Goal: Task Accomplishment & Management: Manage account settings

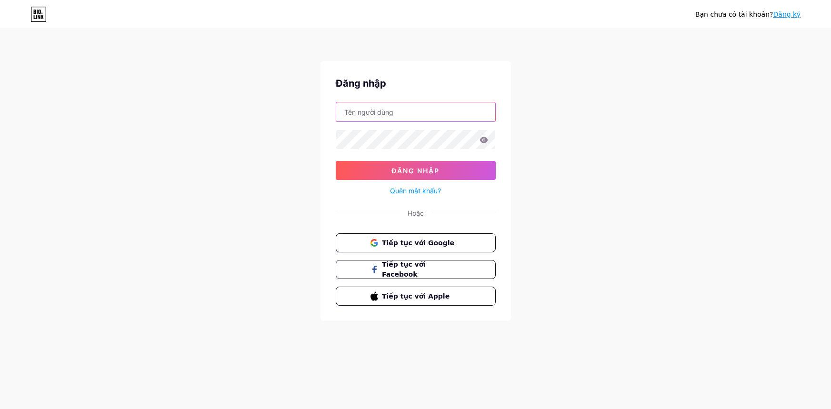
type input "[EMAIL_ADDRESS][DOMAIN_NAME]"
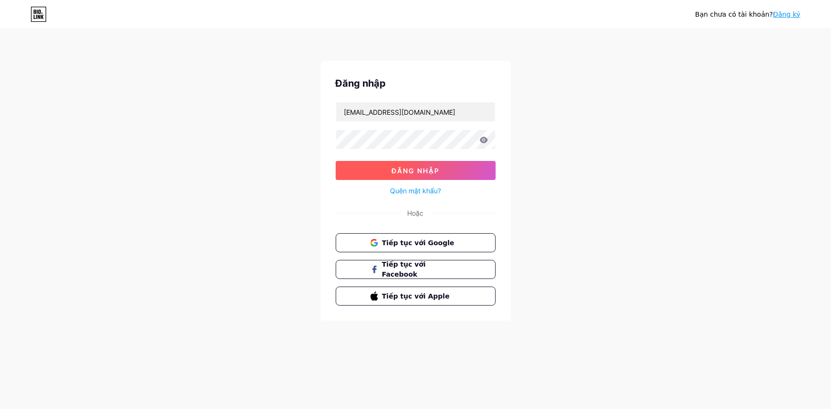
click at [438, 169] on font "Đăng nhập" at bounding box center [415, 171] width 48 height 8
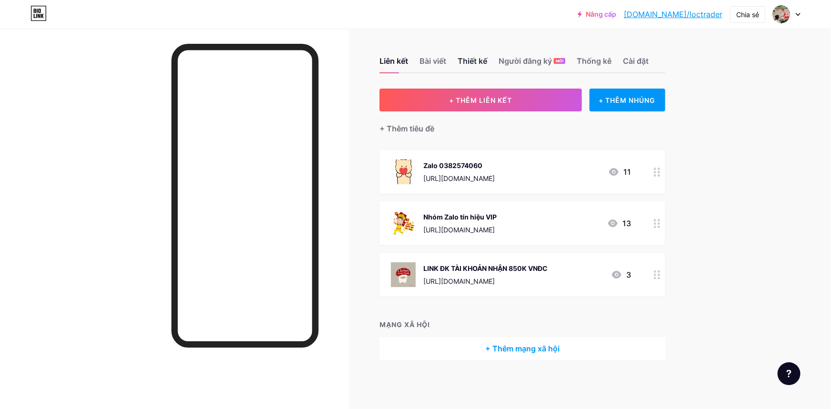
click at [460, 62] on font "Thiết kế" at bounding box center [472, 61] width 30 height 10
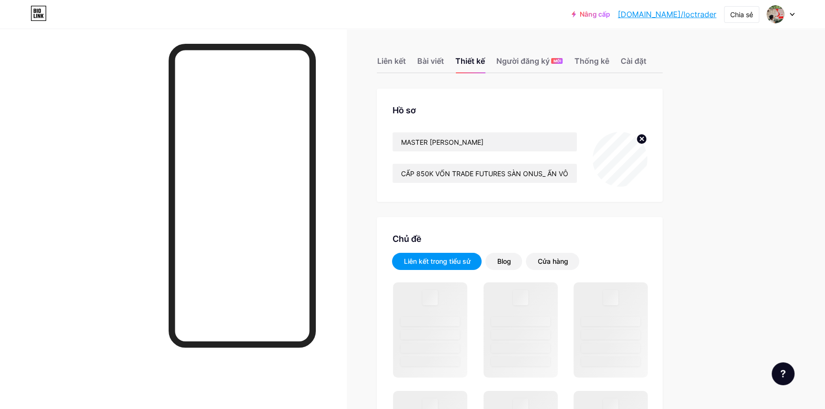
scroll to position [129, 0]
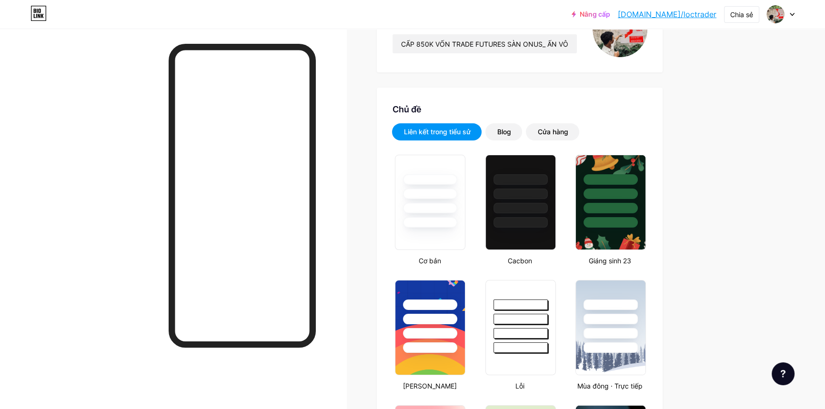
type input "#e8c4b5"
type input "#ffffff"
click at [507, 131] on font "Blog" at bounding box center [504, 132] width 14 height 8
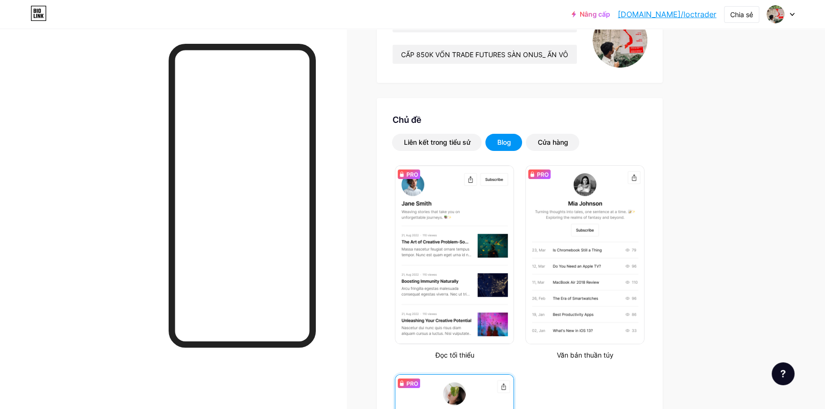
scroll to position [0, 0]
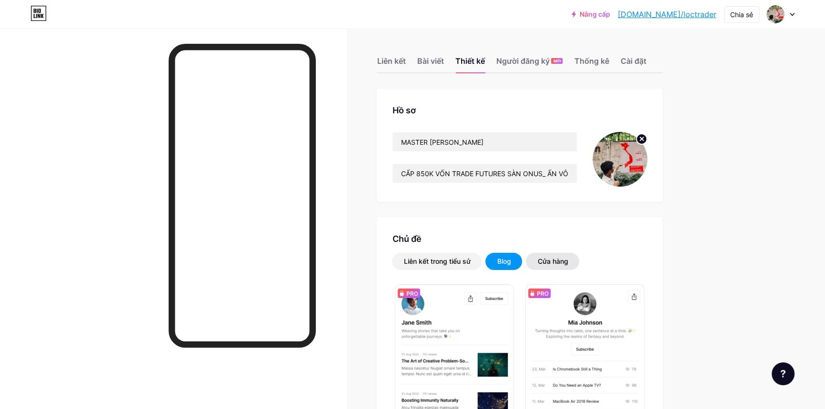
click at [556, 260] on font "Cửa hàng" at bounding box center [552, 261] width 30 height 8
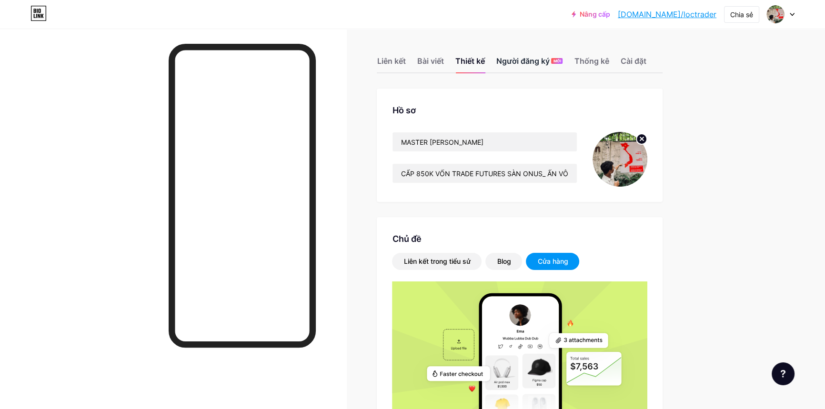
click at [560, 59] on font "MỚI" at bounding box center [557, 61] width 8 height 5
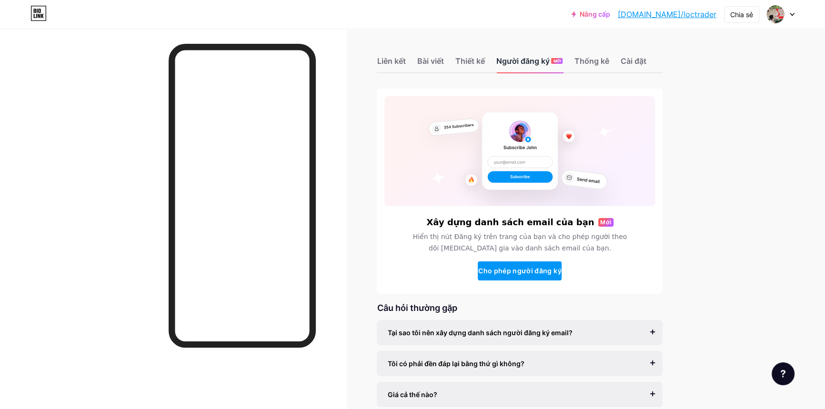
click at [526, 59] on font "Người đăng ký" at bounding box center [522, 61] width 53 height 10
click at [596, 64] on font "Thống kê" at bounding box center [591, 61] width 35 height 10
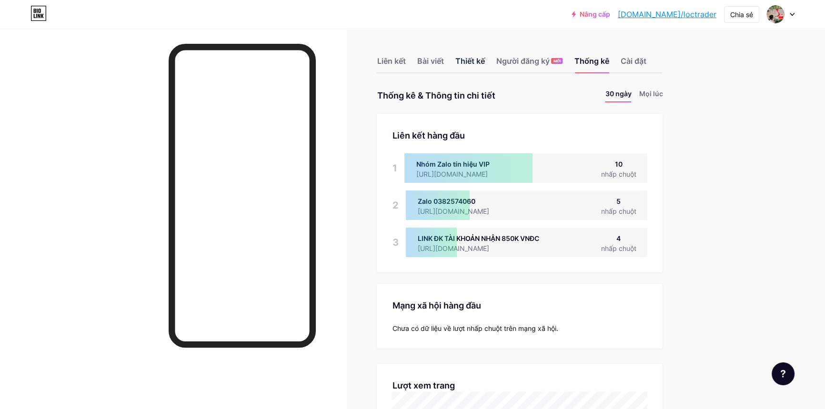
click at [465, 63] on font "Thiết kế" at bounding box center [470, 61] width 30 height 10
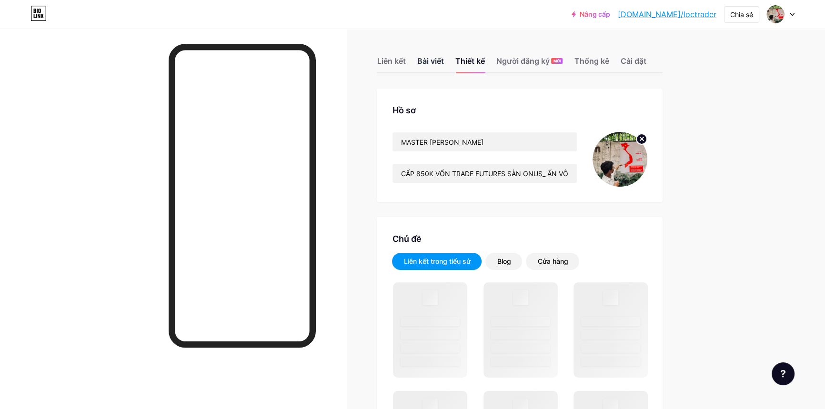
click at [440, 60] on font "Bài viết" at bounding box center [430, 61] width 27 height 10
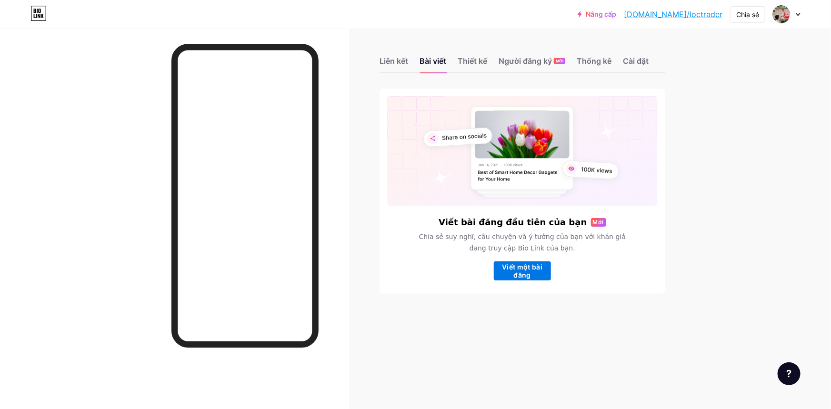
click at [514, 273] on font "Viết một bài đăng" at bounding box center [522, 271] width 40 height 16
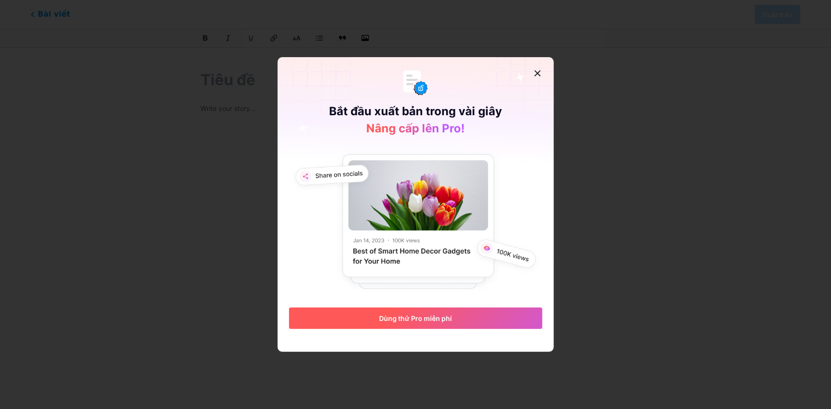
click at [464, 317] on button "Dùng thử Pro miễn phí" at bounding box center [415, 318] width 253 height 21
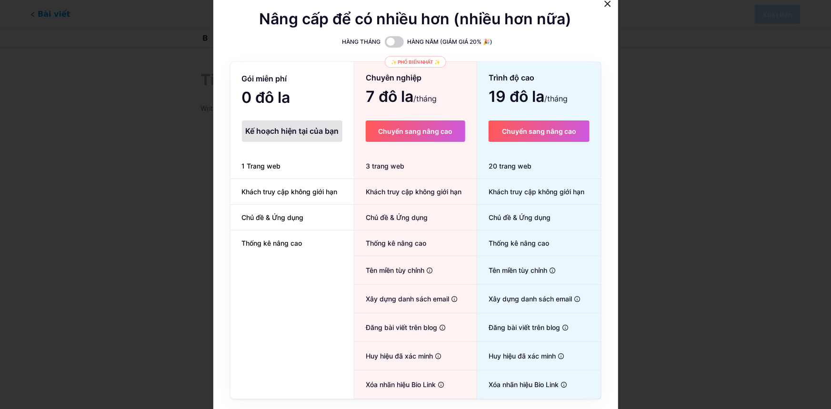
click at [284, 79] on div "Gói miễn phí" at bounding box center [291, 78] width 123 height 17
click at [311, 174] on li "1 Trang web" at bounding box center [291, 166] width 123 height 26
click at [604, 4] on icon at bounding box center [608, 4] width 8 height 8
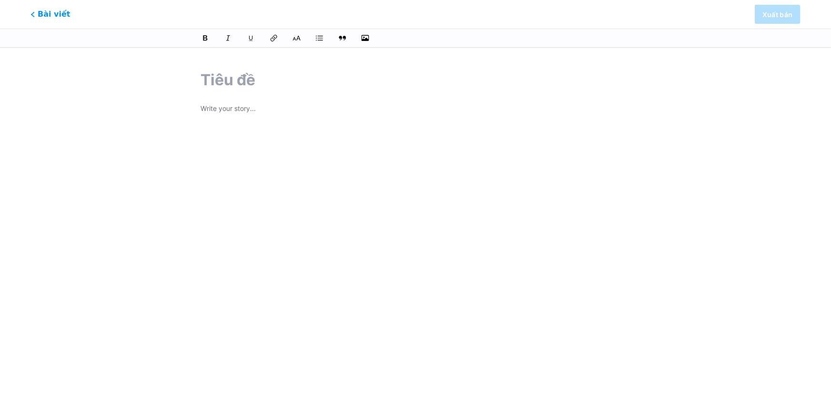
click at [217, 79] on input "text" at bounding box center [415, 80] width 430 height 23
type input "Nh"
type input "nh"
type input "N"
click at [33, 15] on icon at bounding box center [31, 14] width 5 height 6
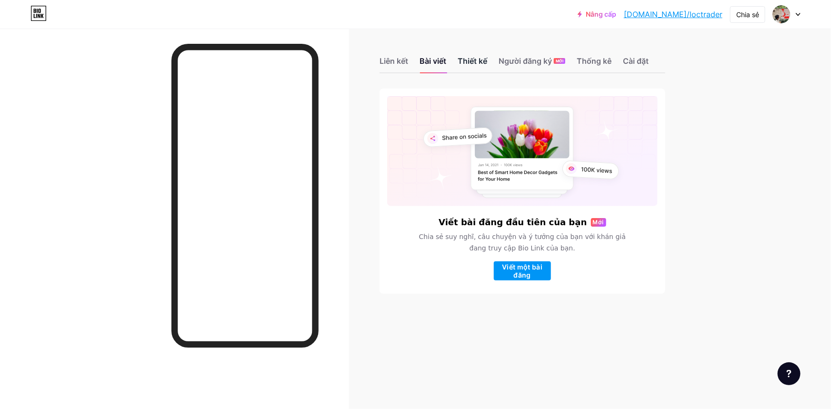
click at [471, 56] on font "Thiết kế" at bounding box center [472, 61] width 30 height 10
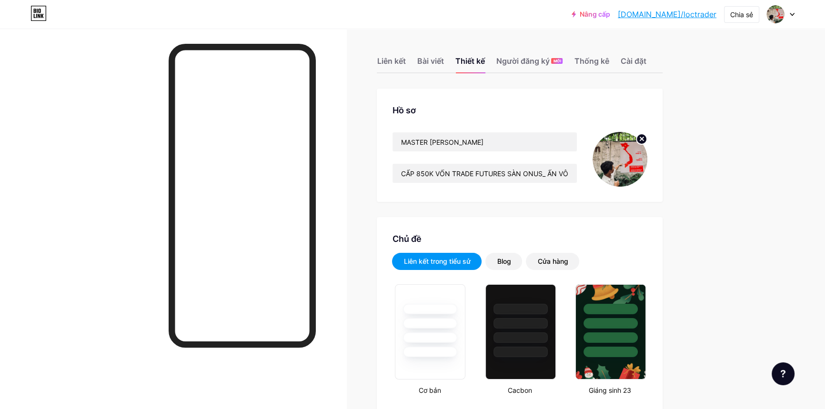
type input "#e8c4b5"
type input "#ffffff"
click at [505, 55] on font "Người đăng ký" at bounding box center [522, 60] width 53 height 11
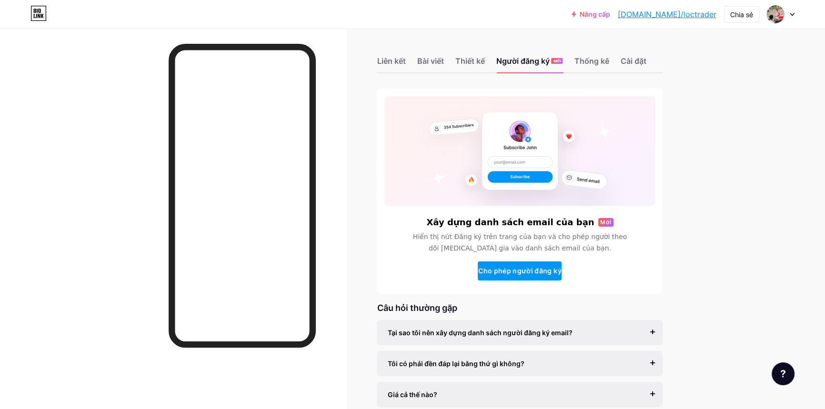
click at [457, 62] on div "Liên kết Bài viết Thiết kế Người đăng ký MỚI Thống kê Cài đặt" at bounding box center [520, 56] width 286 height 33
click at [466, 62] on font "Thiết kế" at bounding box center [470, 61] width 30 height 10
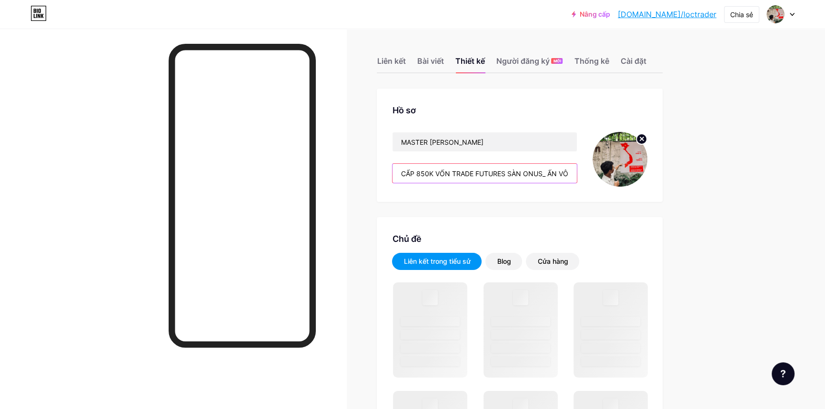
click at [571, 176] on input "CẤP 850K VỐN TRADE FUTURES SÀN ONUS_ ẤN VÔ DẤU 3 CHẤM ĐỂ MỞ TRÊN TRÌNH DUYỆT HO…" at bounding box center [484, 173] width 184 height 19
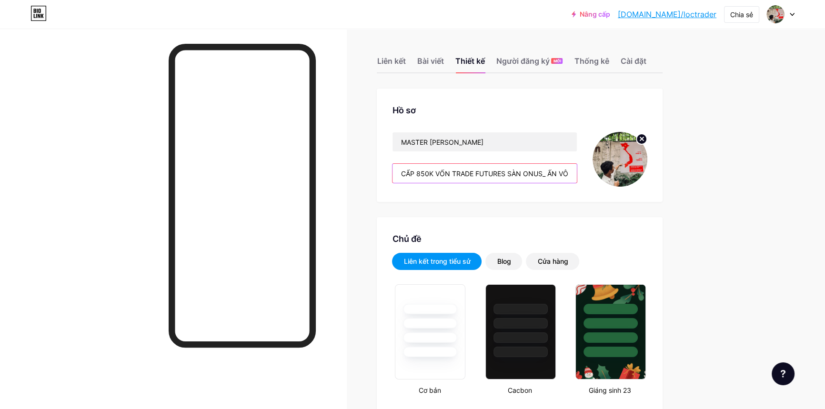
click at [571, 176] on input "CẤP 850K VỐN TRADE FUTURES SÀN ONUS_ ẤN VÔ DẤU 3 CHẤM ĐỂ MỞ TRÊN TRÌNH DUYỆT HO…" at bounding box center [484, 173] width 184 height 19
type input "#e8c4b5"
type input "#ffffff"
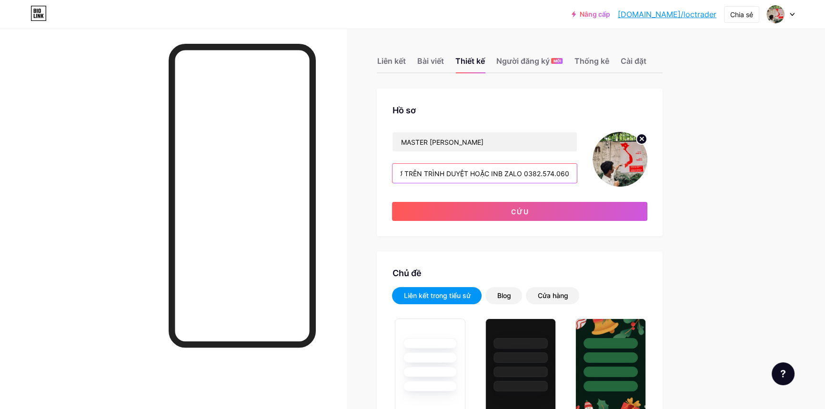
type input "CẤP 850K VỐN TRADE FUTURES SÀN ONUS_ ẤN VÔ DẤU 3 CHẤM ĐỂ MỞ TRÊN TRÌNH DUYỆT HO…"
drag, startPoint x: 776, startPoint y: 161, endPoint x: 766, endPoint y: 156, distance: 11.1
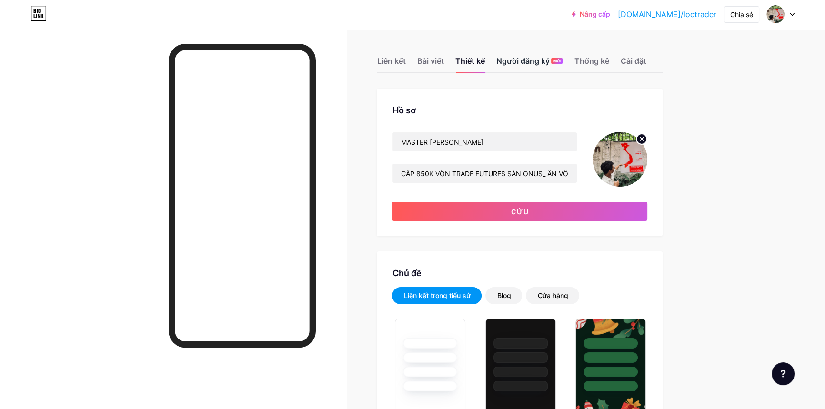
click at [525, 57] on font "Người đăng ký" at bounding box center [522, 61] width 53 height 10
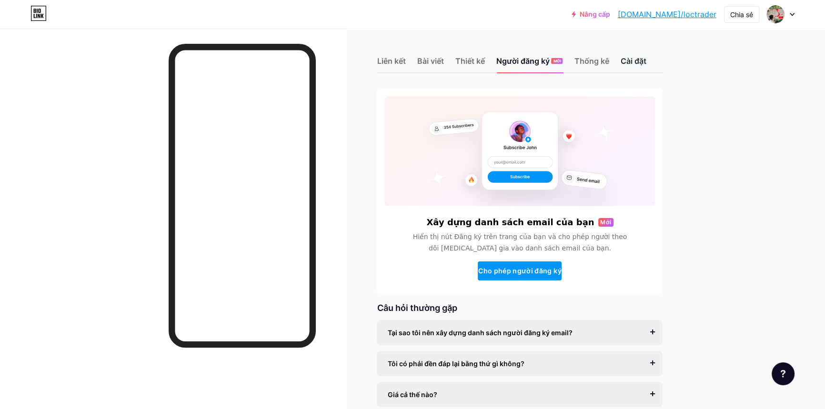
click at [640, 67] on div "Cài đặt" at bounding box center [633, 63] width 26 height 17
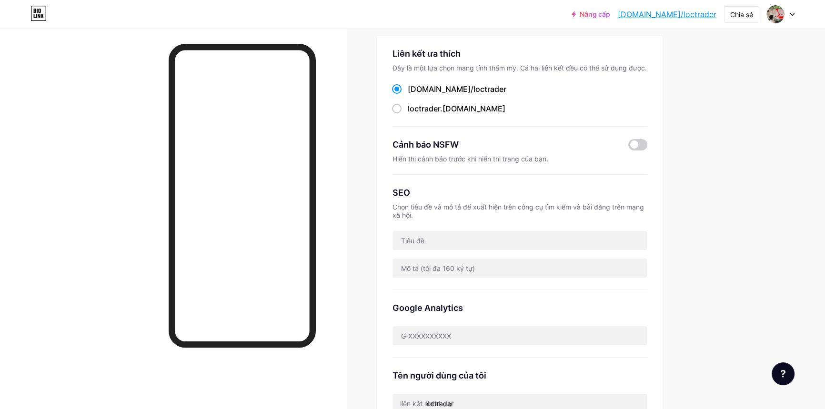
scroll to position [129, 0]
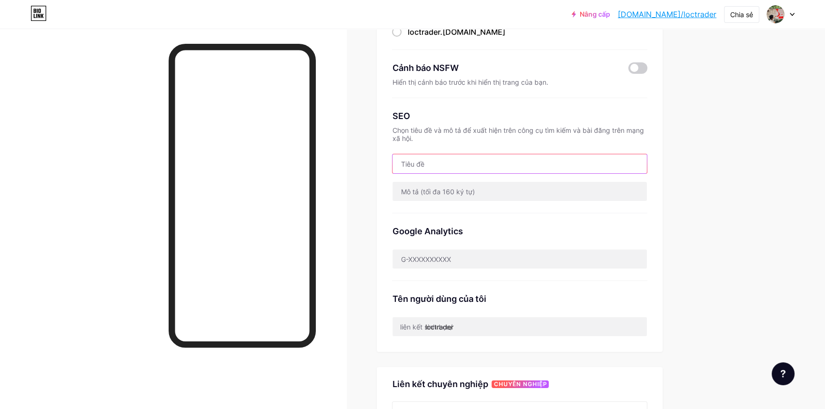
click at [463, 158] on input "text" at bounding box center [519, 163] width 254 height 19
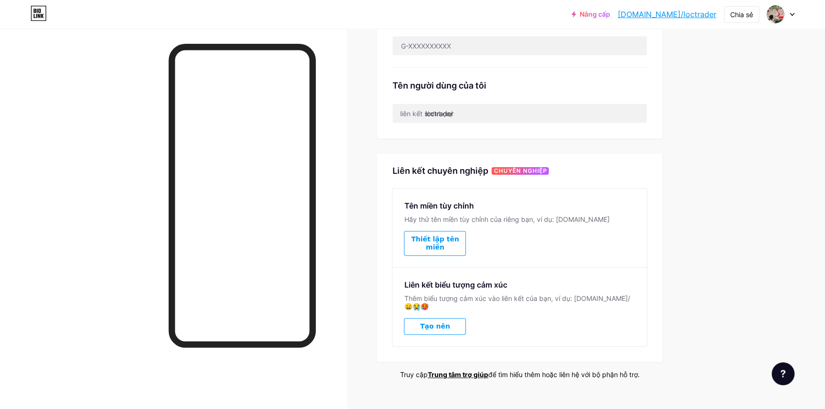
scroll to position [343, 0]
click at [750, 169] on div "Nâng cấp [DOMAIN_NAME]/loctra... [DOMAIN_NAME]/loctrader Chia sẻ Chuyển đổi tài…" at bounding box center [412, 42] width 825 height 770
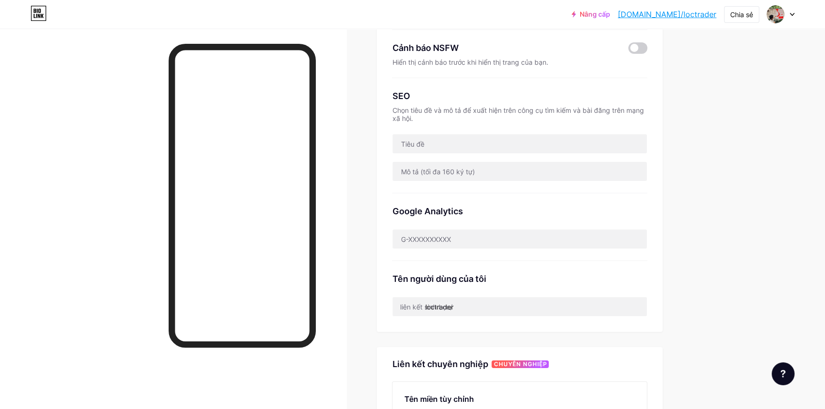
scroll to position [0, 0]
